Goal: Use online tool/utility: Utilize a website feature to perform a specific function

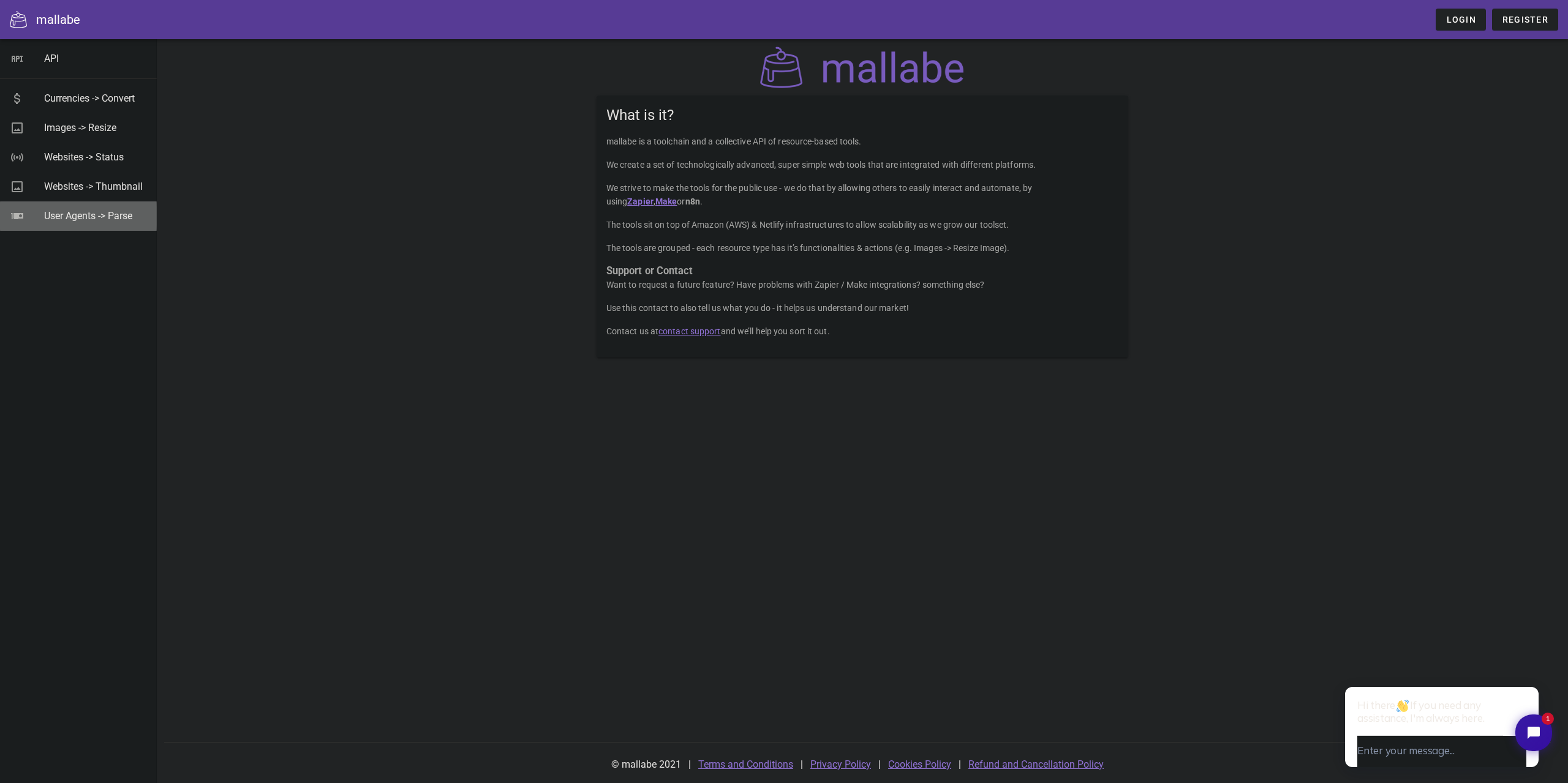
click at [115, 220] on div "User Agents -> Parse" at bounding box center [95, 215] width 103 height 12
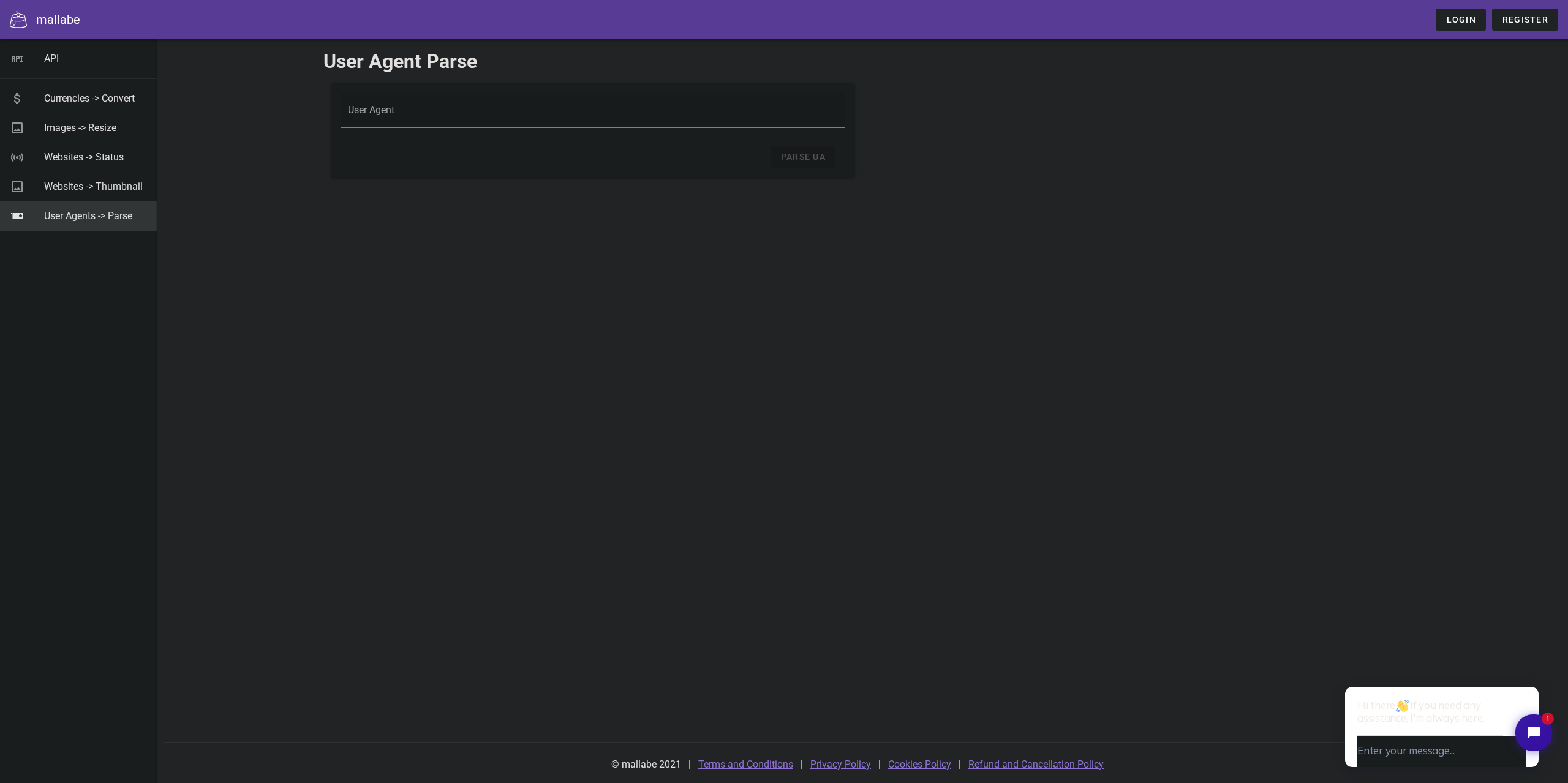
click at [502, 132] on div at bounding box center [593, 136] width 491 height 8
click at [495, 121] on input "User Agent" at bounding box center [593, 115] width 491 height 19
click at [490, 119] on input "User Agent" at bounding box center [593, 115] width 491 height 19
drag, startPoint x: 289, startPoint y: 117, endPoint x: 194, endPoint y: 101, distance: 96.3
click at [289, 117] on div "User Agent Parse User Agent User Agent is not valid. Parse UA © mallabe 2021 | …" at bounding box center [862, 411] width 1411 height 745
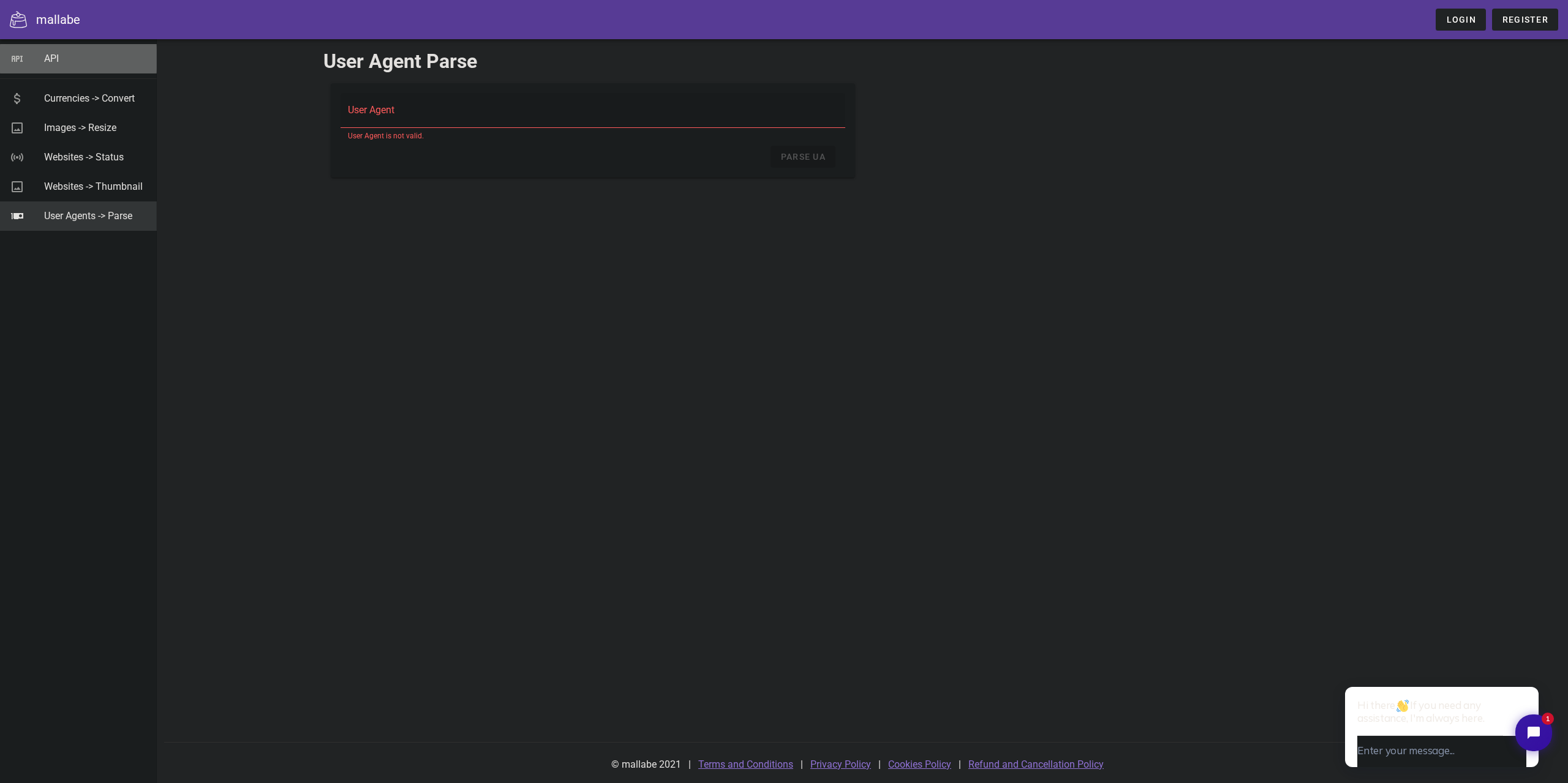
click at [39, 62] on link "API" at bounding box center [78, 59] width 157 height 29
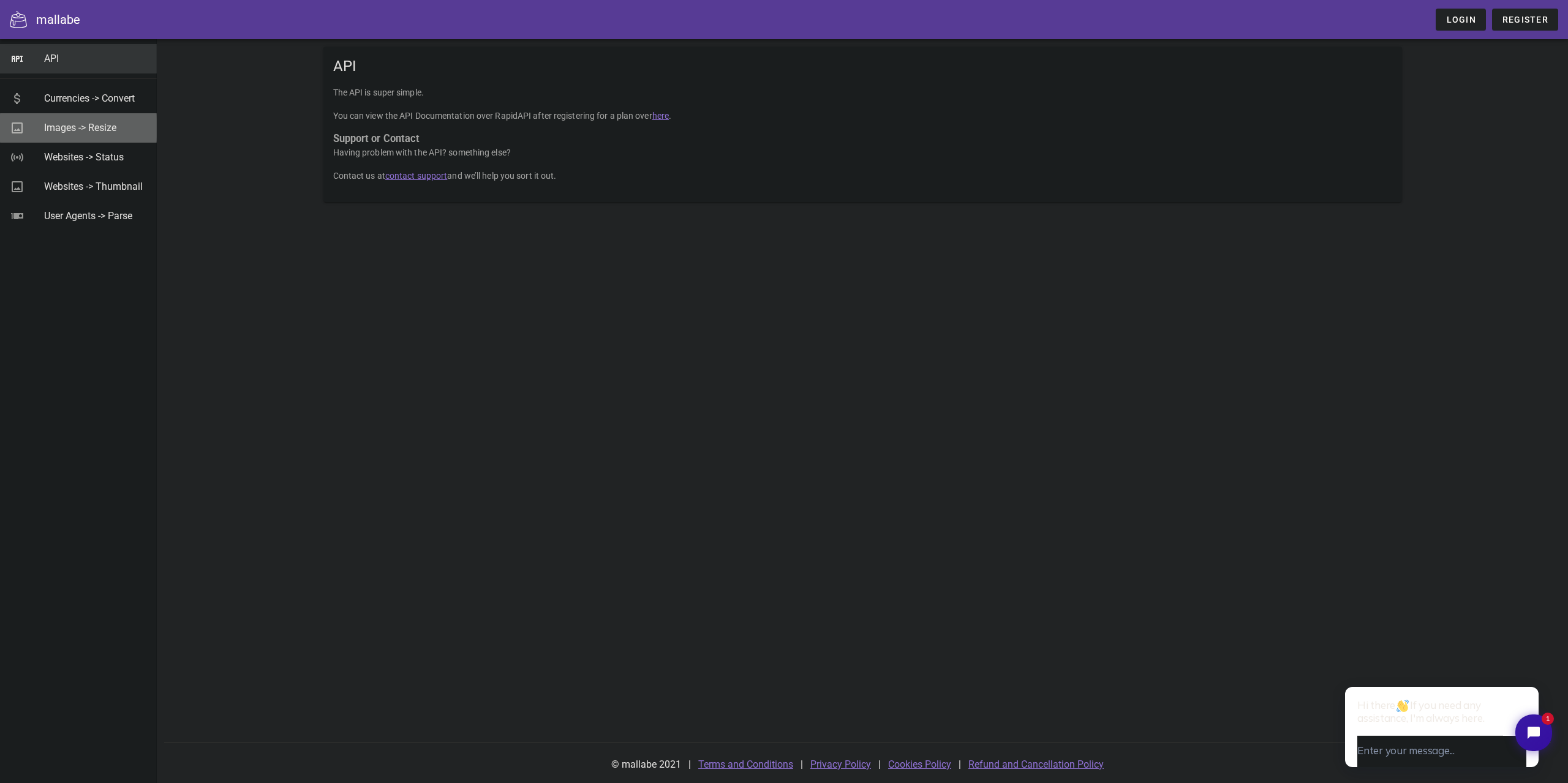
click at [118, 132] on div "Images -> Resize" at bounding box center [95, 127] width 103 height 12
